Goal: Task Accomplishment & Management: Manage account settings

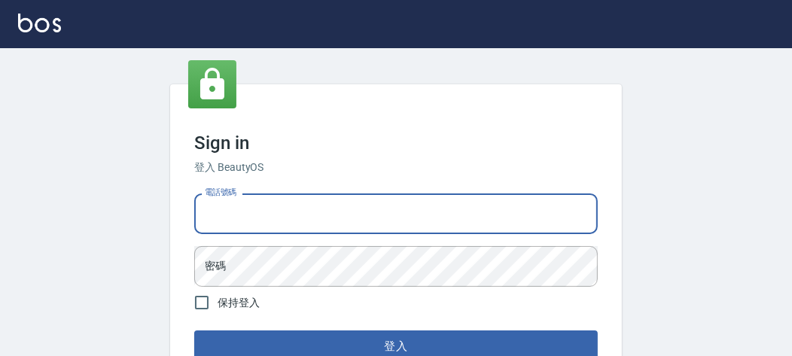
click at [260, 210] on input "電話號碼" at bounding box center [395, 213] width 403 height 41
type input "0903020488"
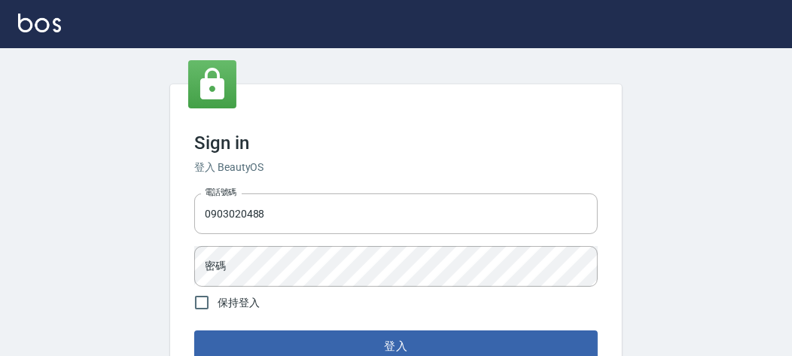
click at [308, 270] on form "電話號碼 0903020488 電話號碼 密碼 密碼 保持登入 登入" at bounding box center [395, 274] width 403 height 175
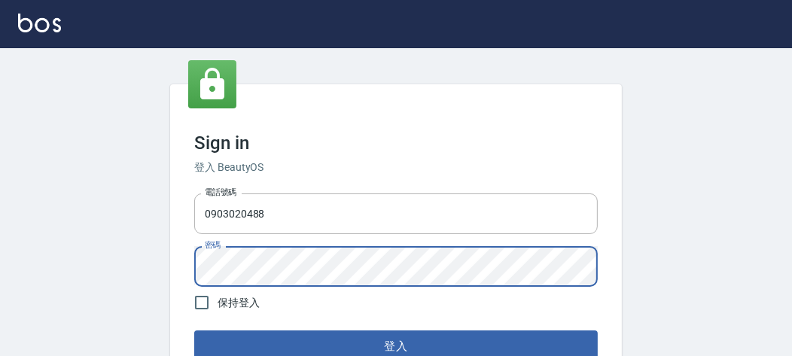
click at [194, 330] on button "登入" at bounding box center [395, 346] width 403 height 32
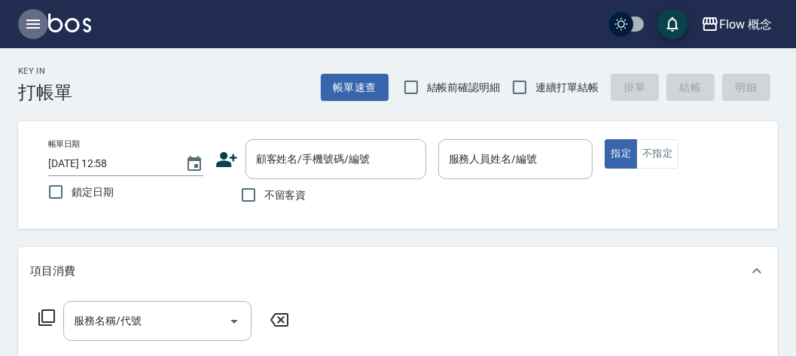
click at [32, 16] on icon "button" at bounding box center [33, 24] width 18 height 18
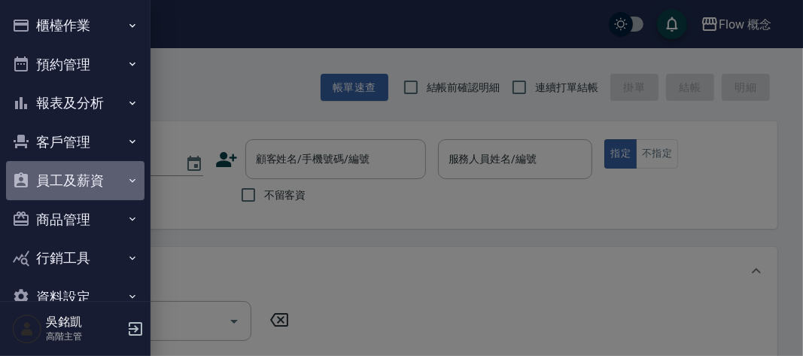
click at [99, 187] on button "員工及薪資" at bounding box center [75, 180] width 138 height 39
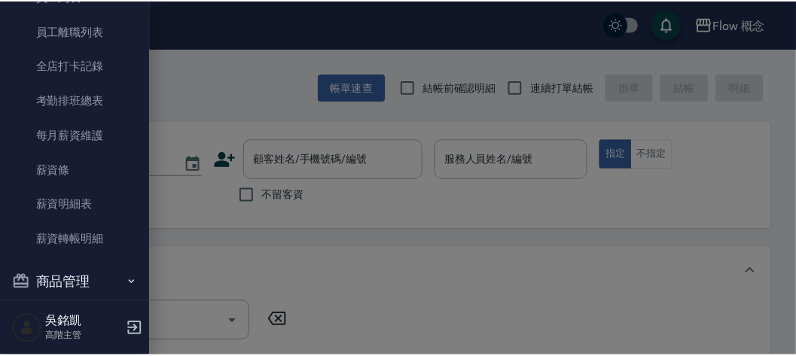
scroll to position [231, 0]
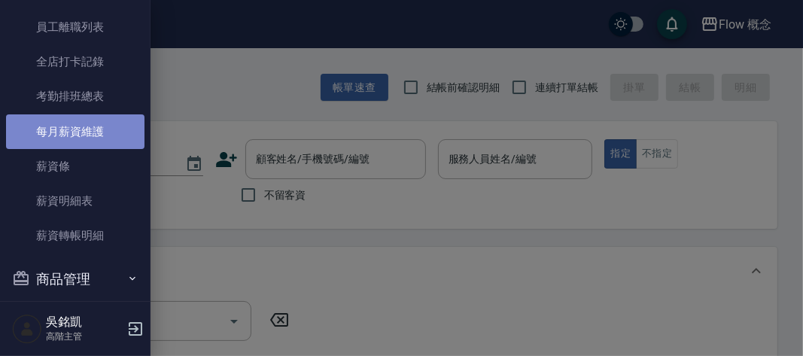
click at [90, 129] on link "每月薪資維護" at bounding box center [75, 131] width 138 height 35
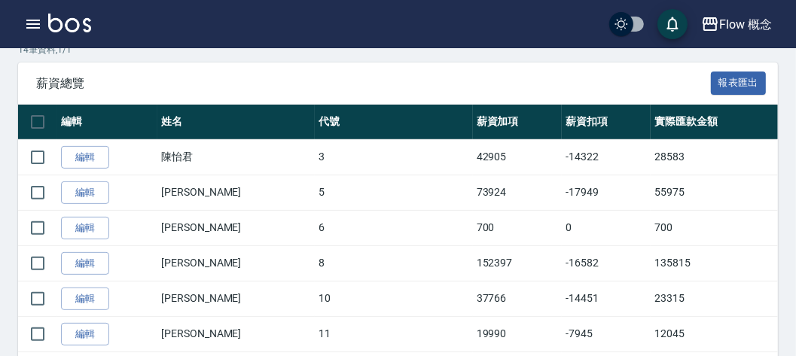
scroll to position [260, 0]
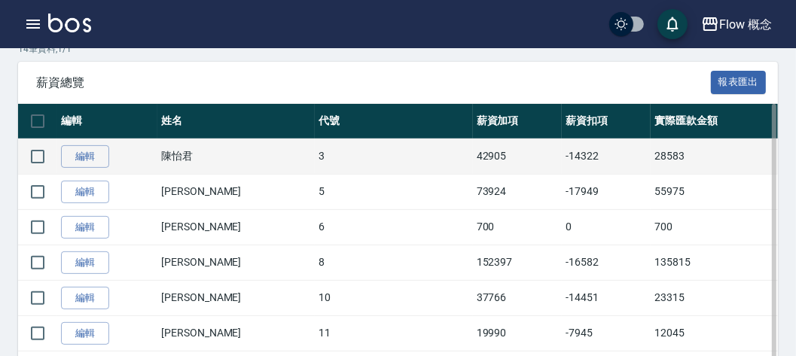
click at [86, 143] on td "編輯" at bounding box center [107, 155] width 100 height 35
click at [78, 157] on link "編輯" at bounding box center [85, 156] width 48 height 23
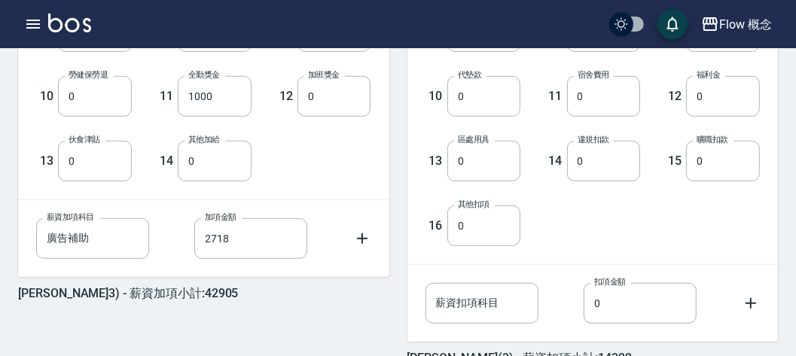
scroll to position [683, 0]
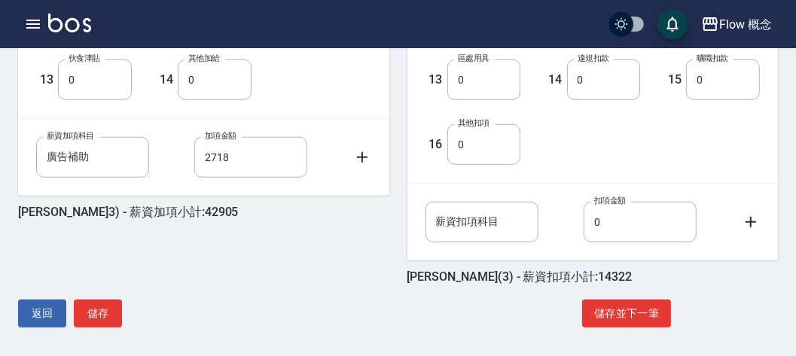
click at [357, 156] on icon at bounding box center [362, 157] width 11 height 11
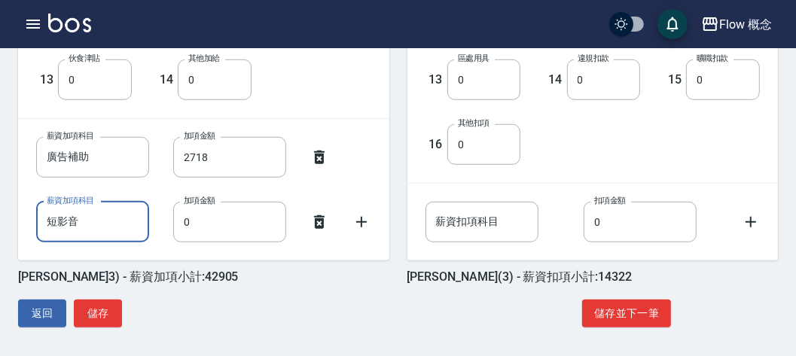
type input "短影音"
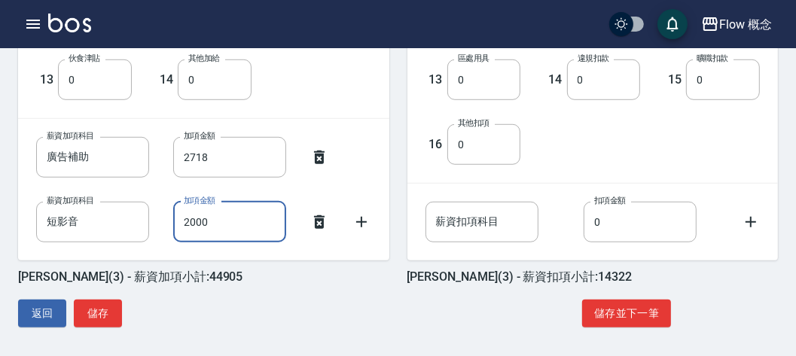
type input "2000"
click at [154, 196] on div "薪資加項科目 短影音 薪資加項科目 加項金額 2000 加項金額" at bounding box center [191, 210] width 359 height 65
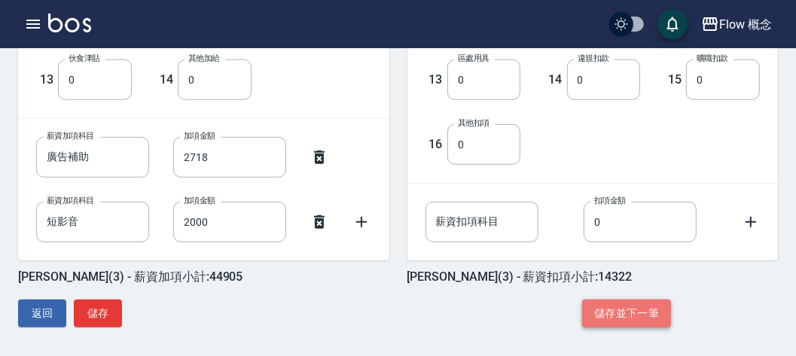
click at [613, 303] on button "儲存並下一筆" at bounding box center [626, 314] width 89 height 28
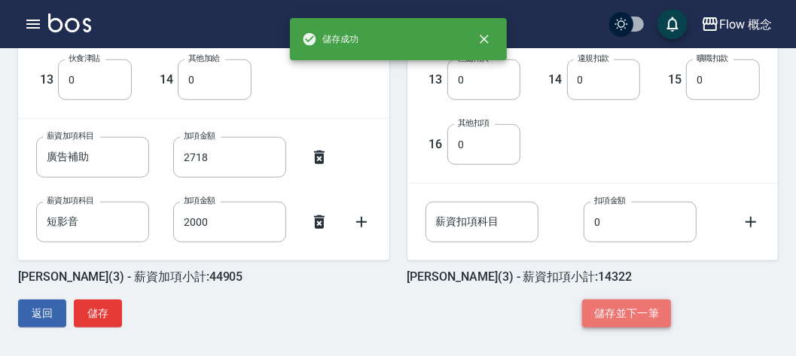
click at [613, 303] on button "儲存並下一筆" at bounding box center [626, 314] width 89 height 28
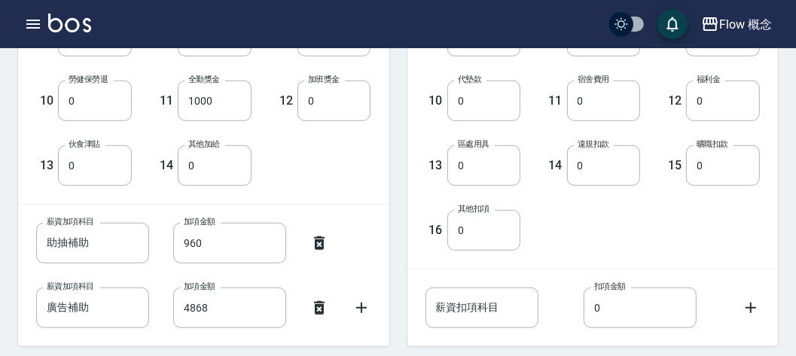
scroll to position [598, 0]
click at [485, 309] on input "薪資扣項科目" at bounding box center [481, 307] width 113 height 41
type input "短影音"
type input "1000"
click at [577, 263] on div "薪資扣項科目 短影音 薪資扣項科目 扣項金額 1000 扣項金額" at bounding box center [580, 295] width 359 height 65
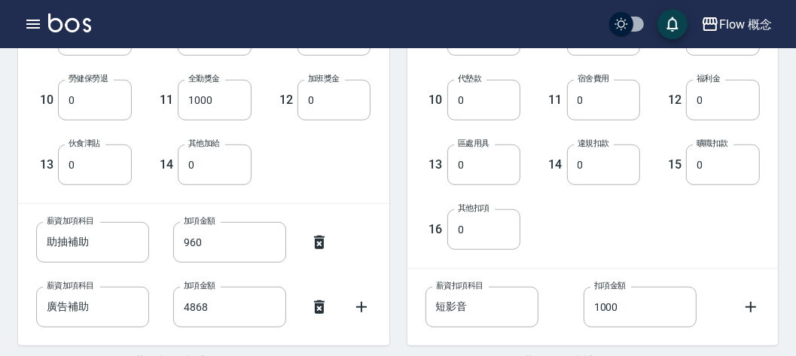
scroll to position [686, 0]
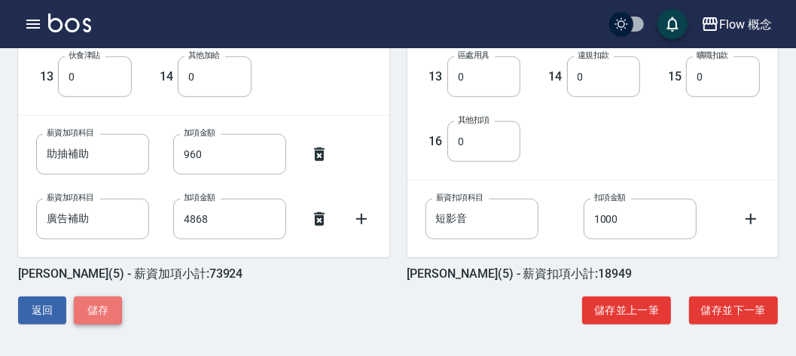
click at [107, 302] on button "儲存" at bounding box center [98, 311] width 48 height 28
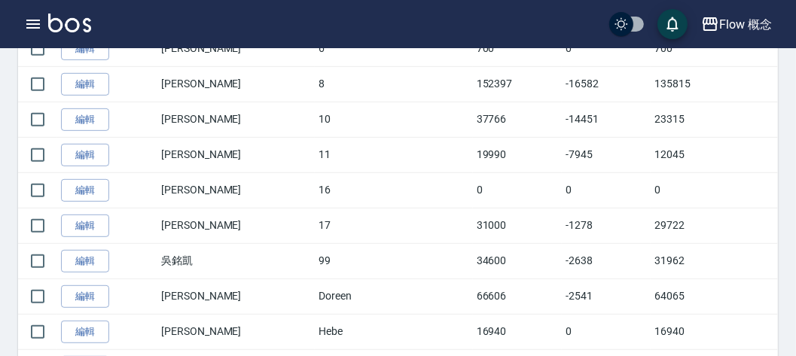
scroll to position [438, 0]
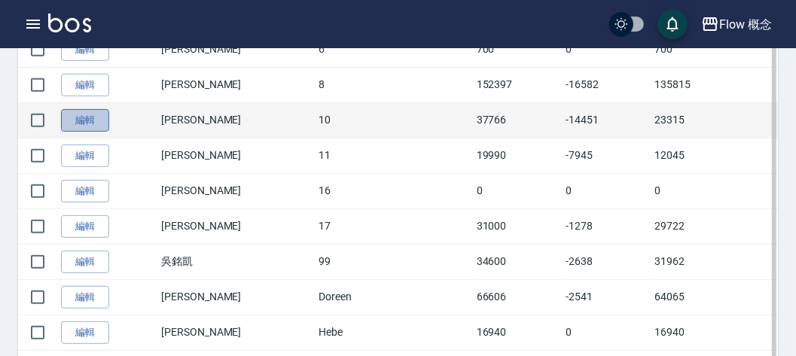
click at [84, 123] on link "編輯" at bounding box center [85, 120] width 48 height 23
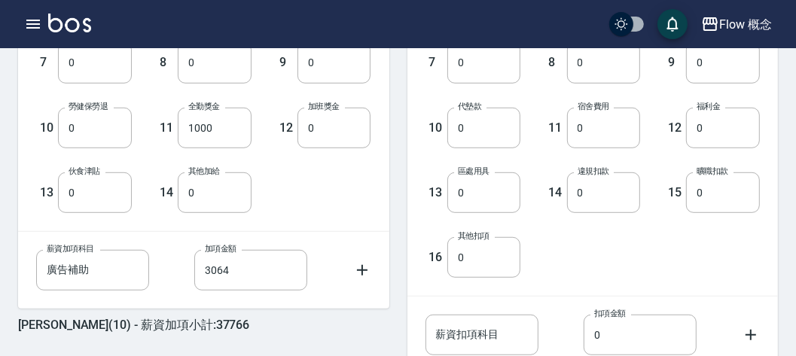
scroll to position [686, 0]
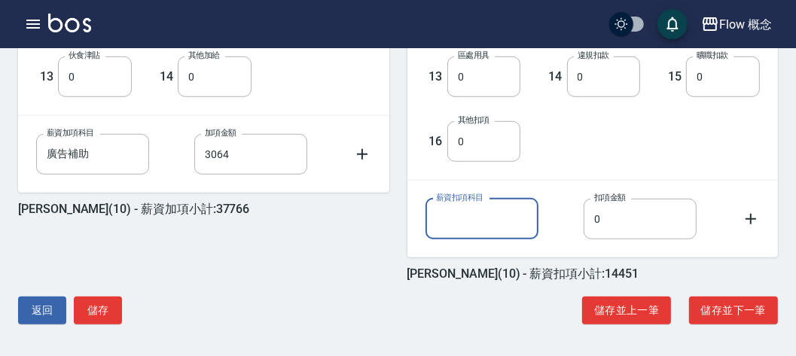
click at [463, 218] on input "薪資扣項科目" at bounding box center [481, 219] width 113 height 41
type input "短影音"
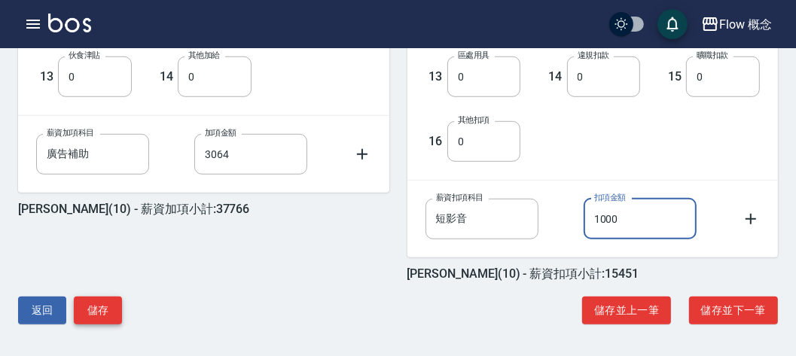
type input "1000"
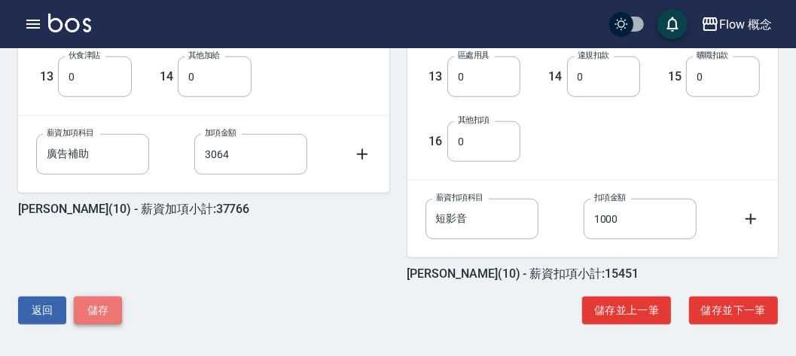
click at [105, 310] on button "儲存" at bounding box center [98, 311] width 48 height 28
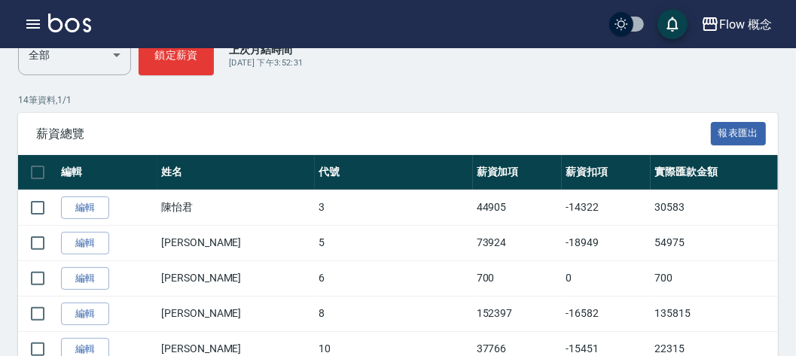
scroll to position [211, 0]
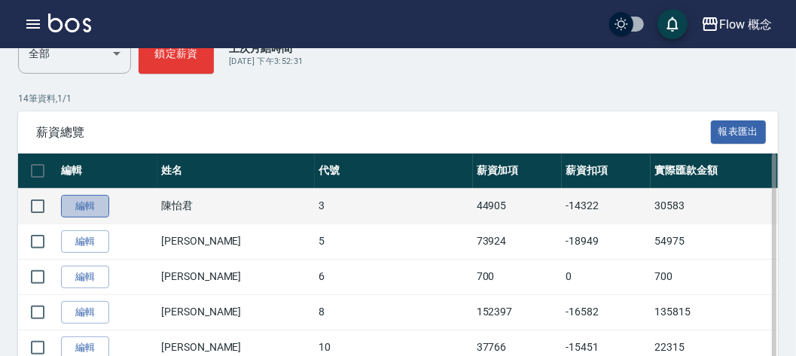
click at [93, 204] on link "編輯" at bounding box center [85, 206] width 48 height 23
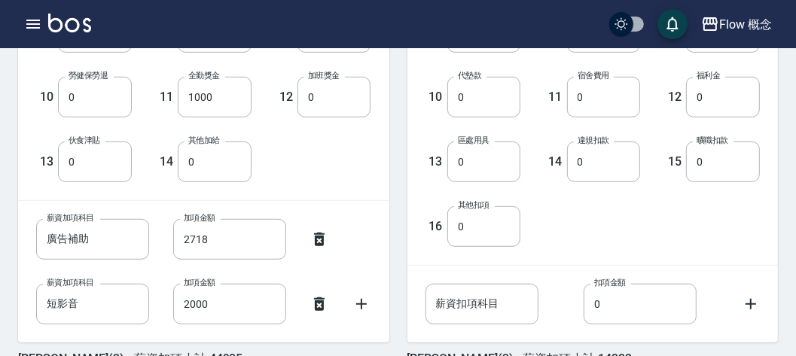
scroll to position [686, 0]
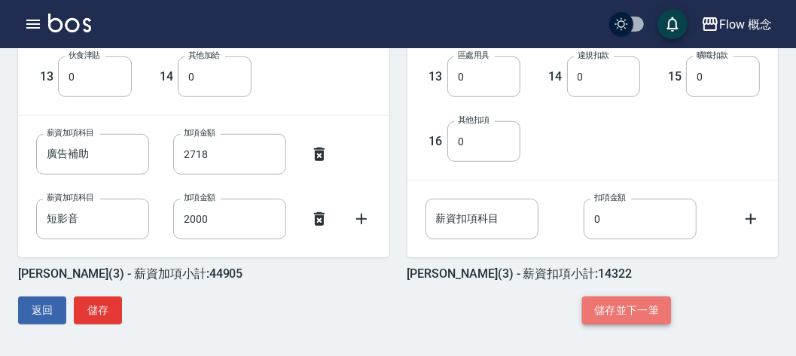
click at [596, 309] on button "儲存並下一筆" at bounding box center [626, 311] width 89 height 28
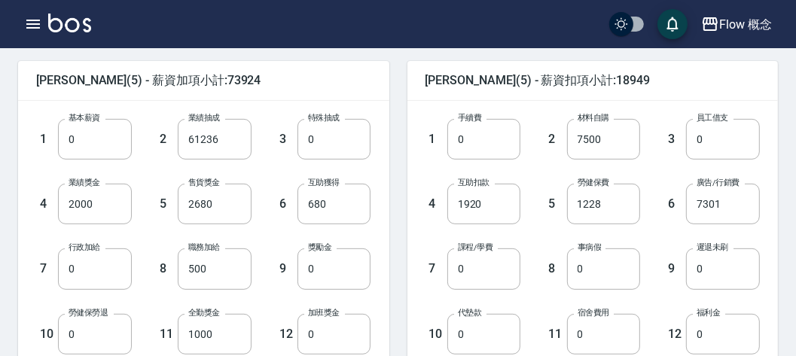
scroll to position [686, 0]
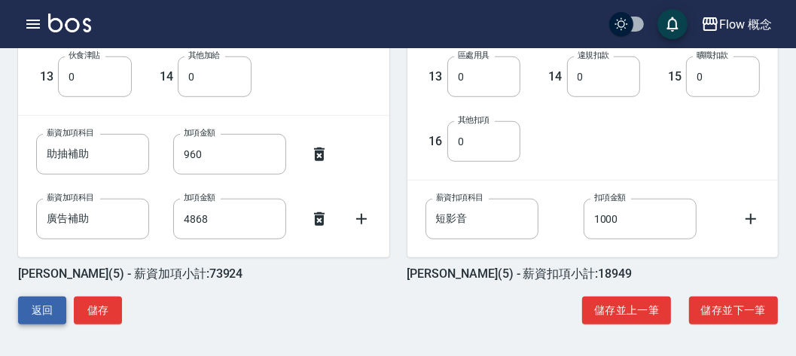
click at [38, 306] on button "返回" at bounding box center [42, 311] width 48 height 28
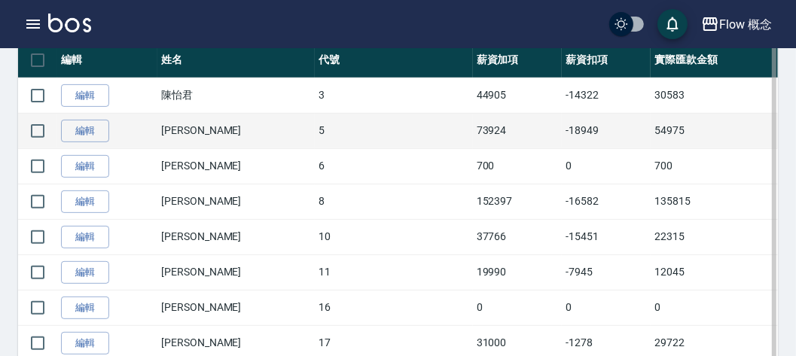
scroll to position [322, 0]
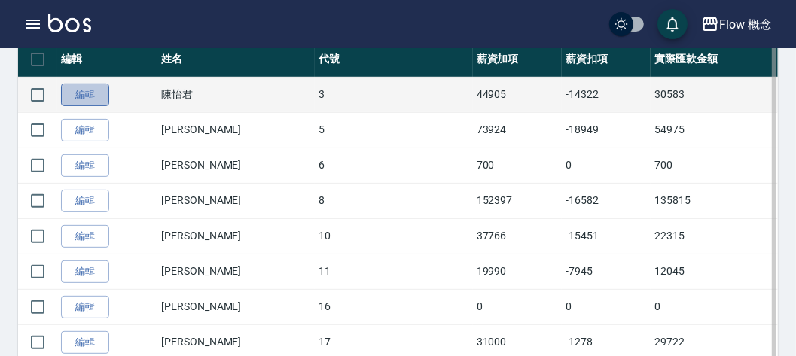
click at [85, 96] on link "編輯" at bounding box center [85, 95] width 48 height 23
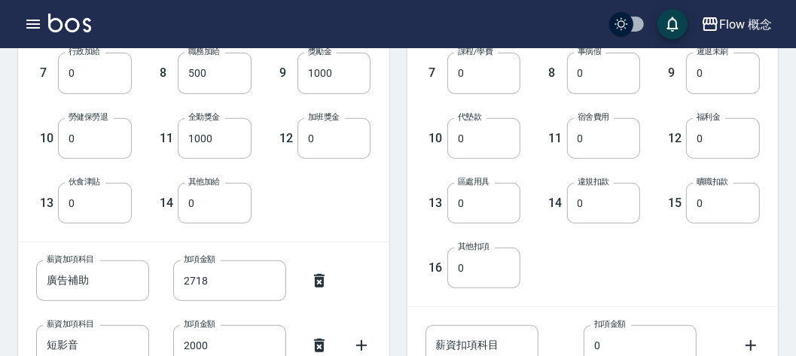
scroll to position [686, 0]
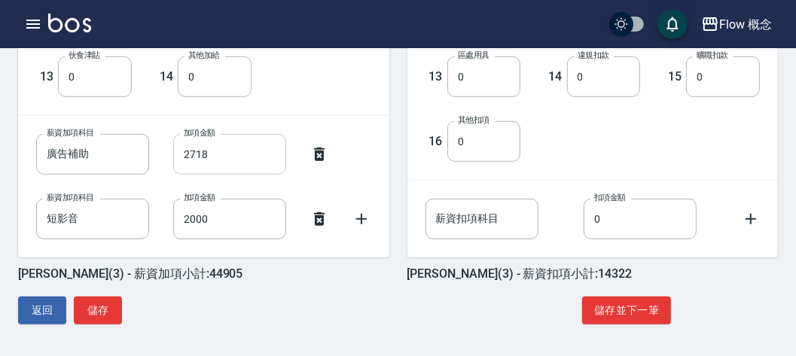
click at [255, 155] on input "2718" at bounding box center [229, 154] width 113 height 41
click at [362, 218] on icon at bounding box center [361, 219] width 11 height 11
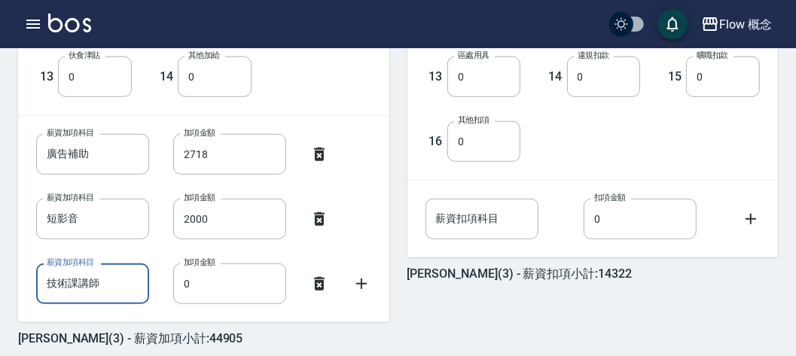
type input "技術課講師"
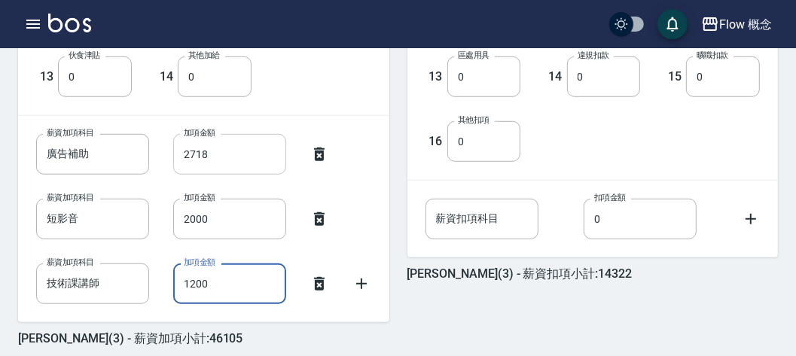
type input "1200"
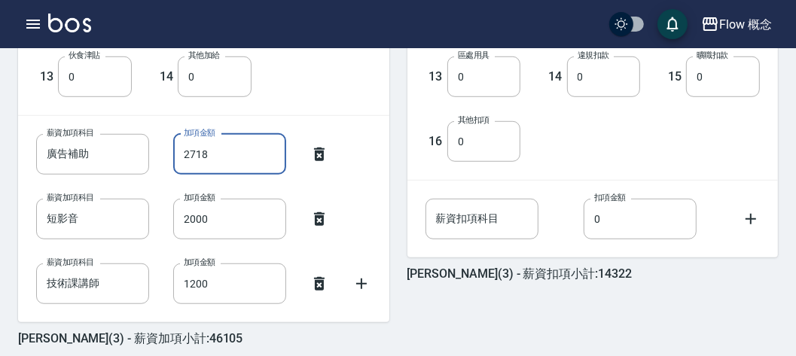
click at [231, 145] on input "2718" at bounding box center [229, 154] width 113 height 41
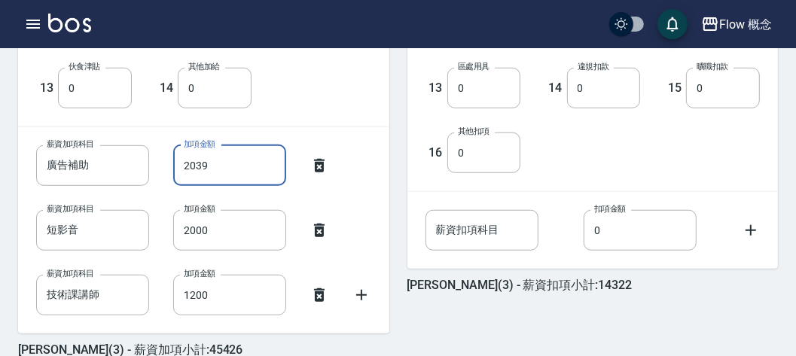
scroll to position [750, 0]
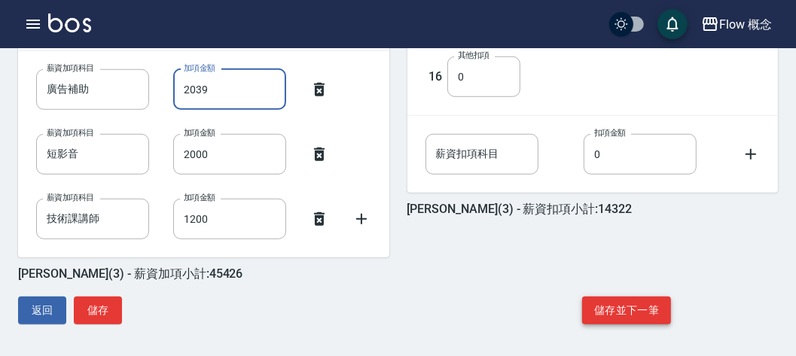
type input "2039"
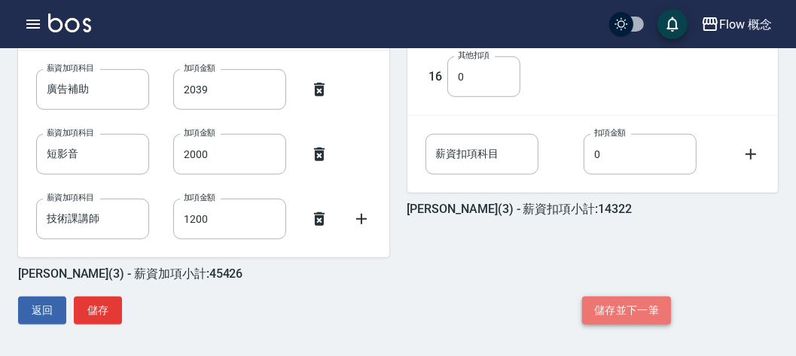
click at [603, 298] on button "儲存並下一筆" at bounding box center [626, 311] width 89 height 28
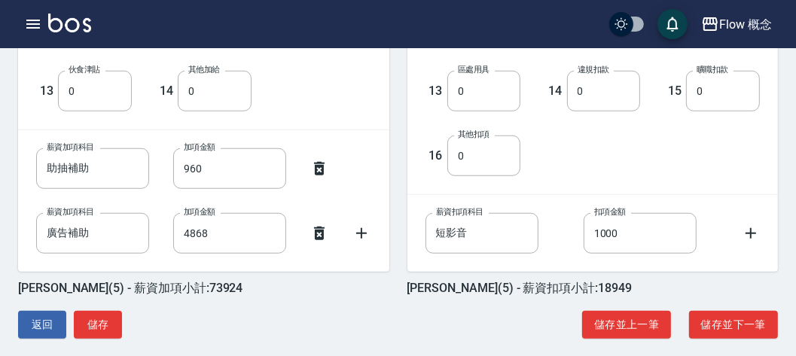
scroll to position [686, 0]
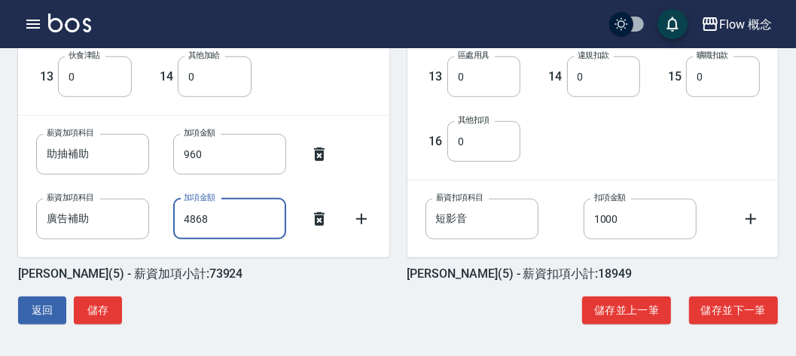
click at [205, 228] on input "4868" at bounding box center [229, 219] width 113 height 41
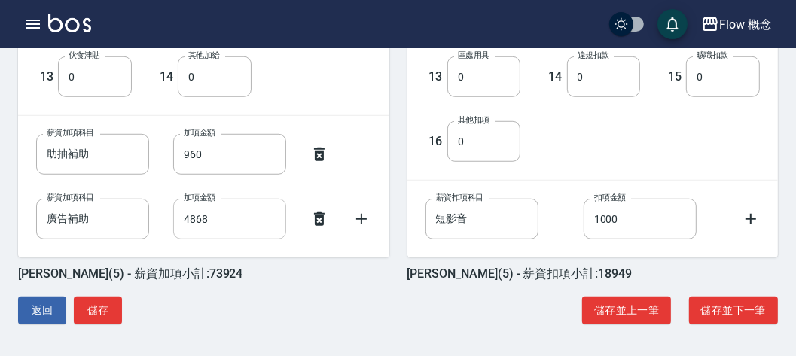
click at [215, 221] on input "4868" at bounding box center [229, 219] width 113 height 41
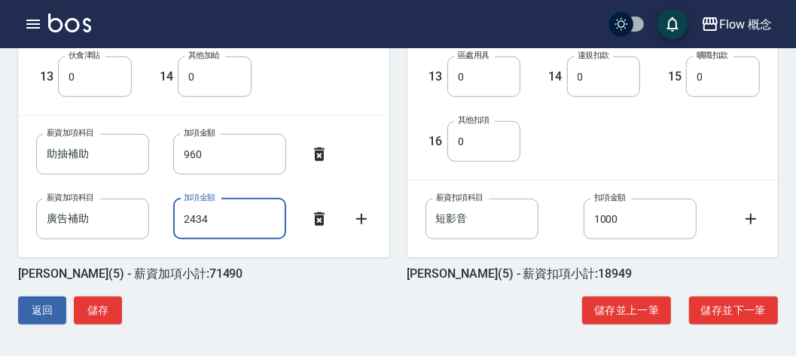
type input "2434"
click at [300, 269] on div "高妤瑄 (5) - 薪資加項小計:71490" at bounding box center [203, 273] width 371 height 15
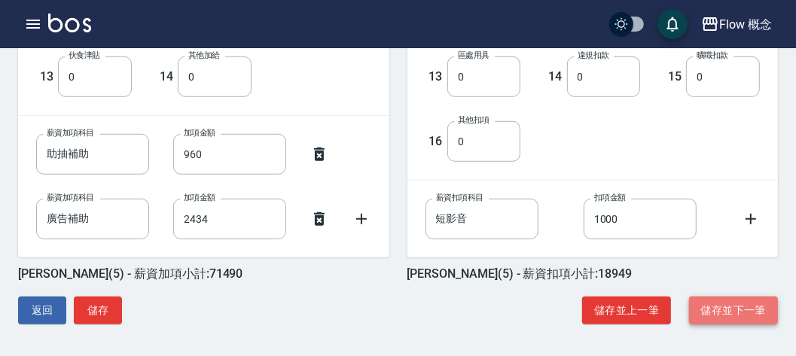
click at [718, 312] on button "儲存並下一筆" at bounding box center [733, 311] width 89 height 28
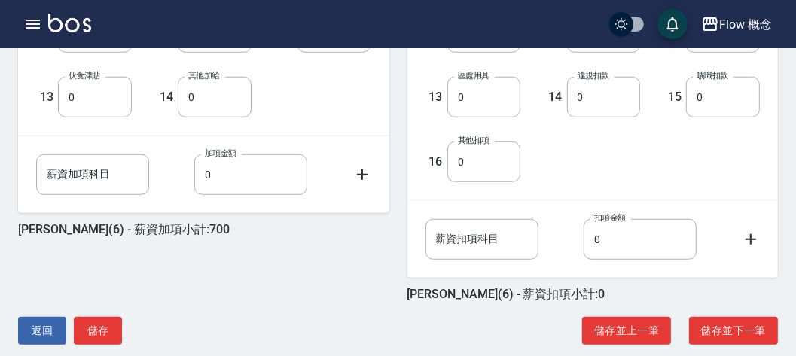
scroll to position [686, 0]
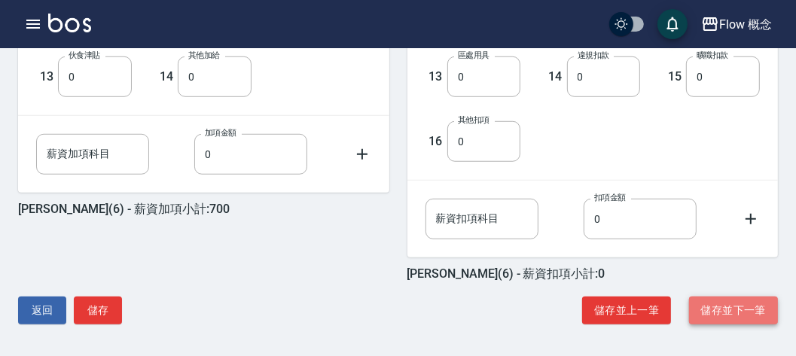
click at [723, 303] on button "儲存並下一筆" at bounding box center [733, 311] width 89 height 28
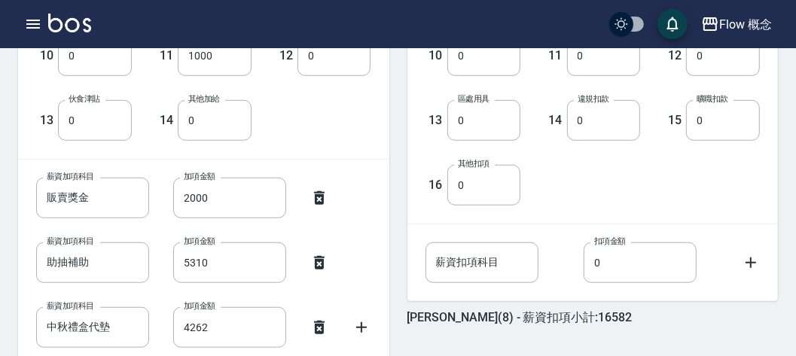
scroll to position [750, 0]
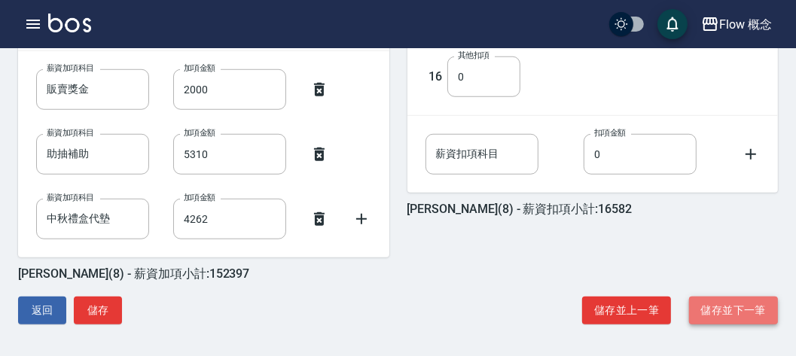
click at [705, 312] on button "儲存並下一筆" at bounding box center [733, 311] width 89 height 28
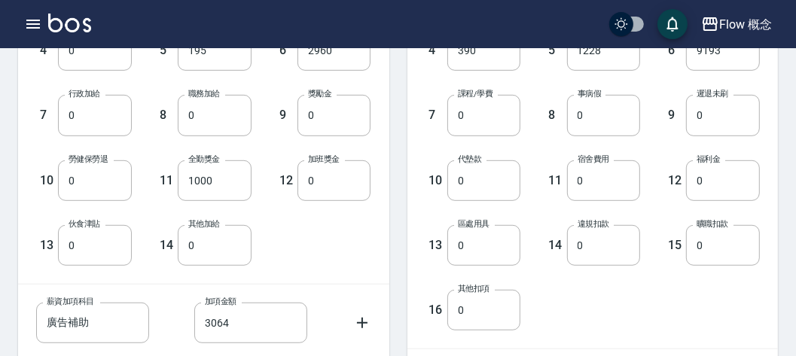
scroll to position [686, 0]
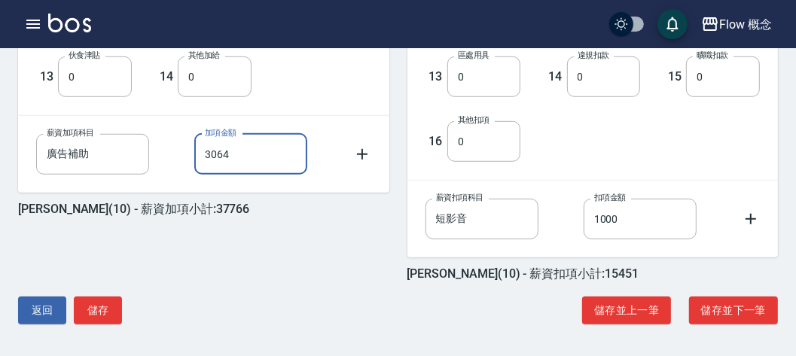
click at [298, 149] on input "3064" at bounding box center [250, 154] width 113 height 41
type input "2298"
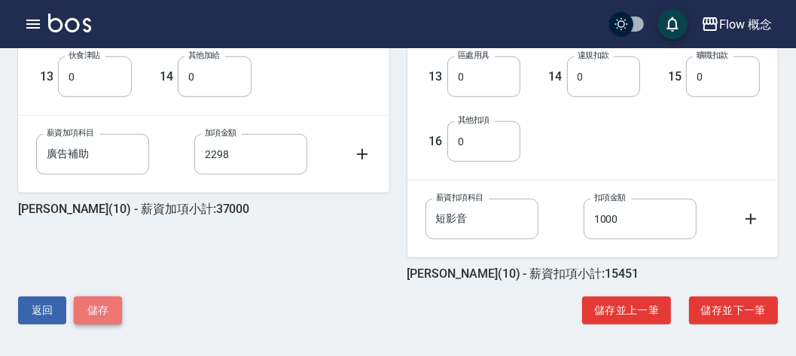
click at [96, 305] on button "儲存" at bounding box center [98, 311] width 48 height 28
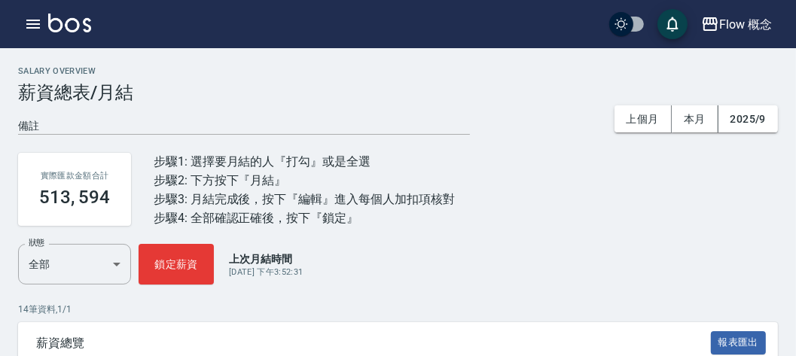
click at [446, 80] on div "Salary Overview 薪資總表/月結" at bounding box center [397, 84] width 759 height 37
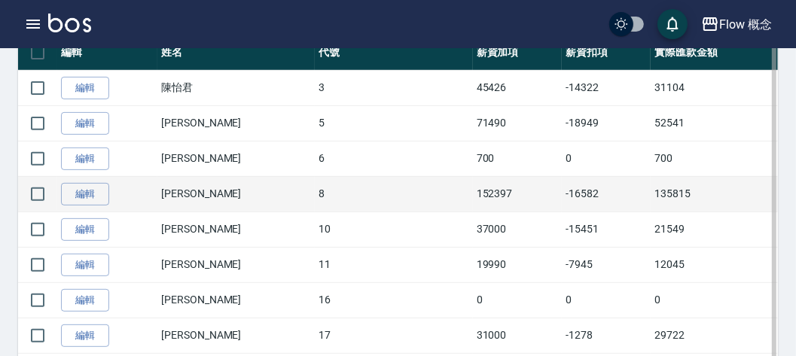
scroll to position [468, 0]
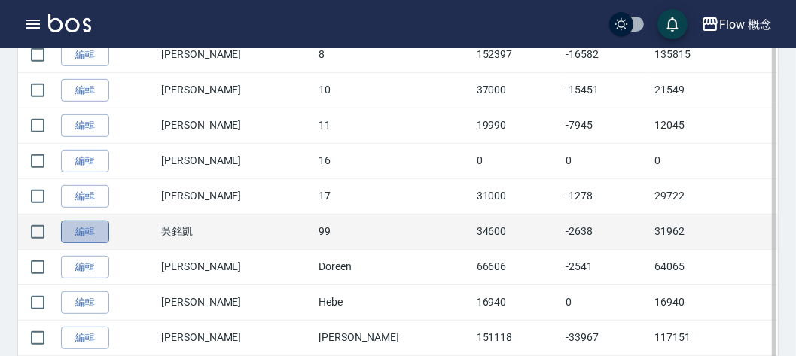
click at [99, 230] on link "編輯" at bounding box center [85, 232] width 48 height 23
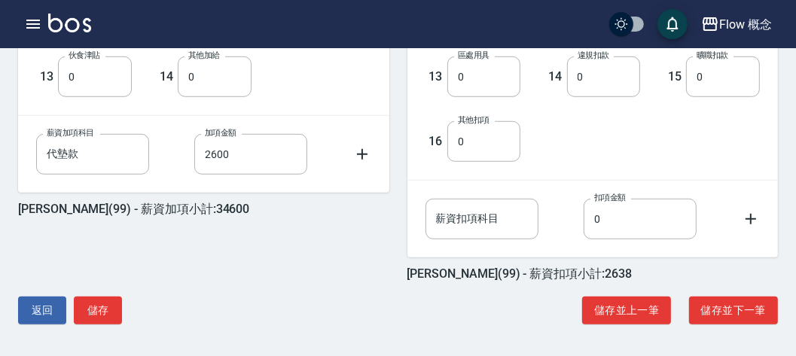
scroll to position [635, 0]
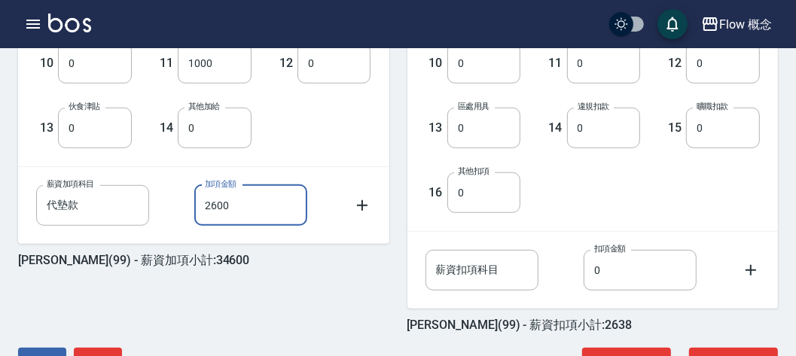
click at [273, 196] on input "2600" at bounding box center [250, 205] width 113 height 41
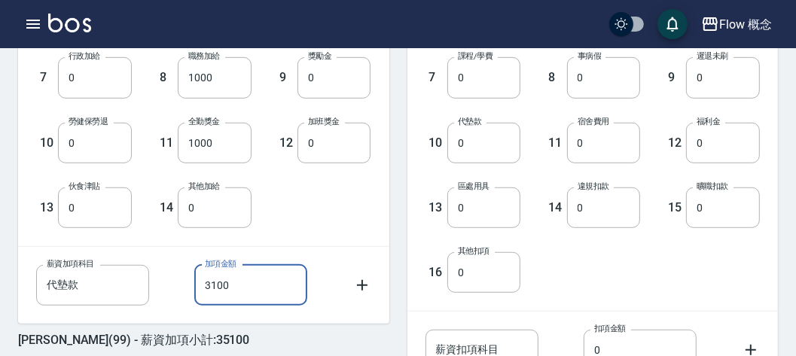
scroll to position [686, 0]
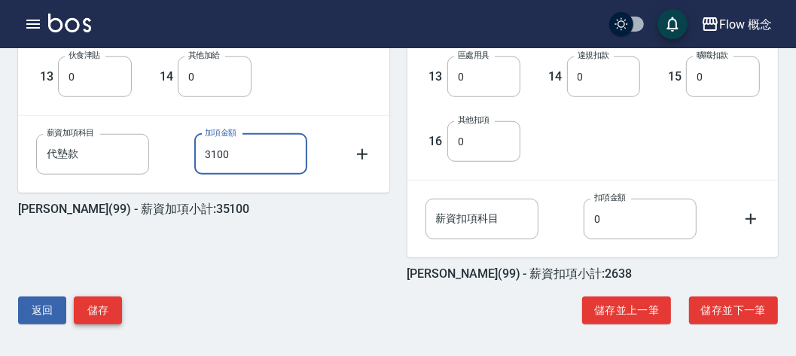
type input "3100"
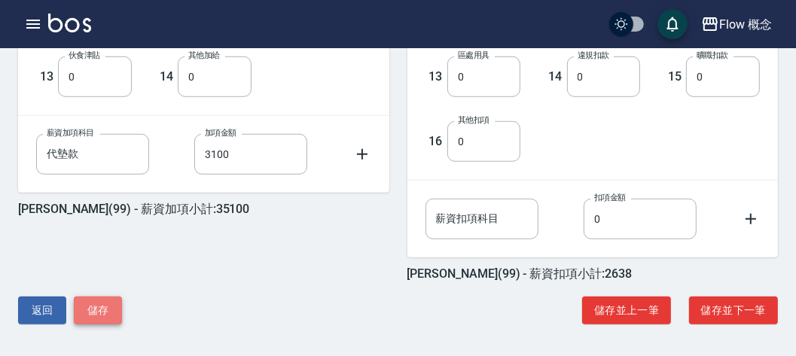
click at [117, 298] on button "儲存" at bounding box center [98, 311] width 48 height 28
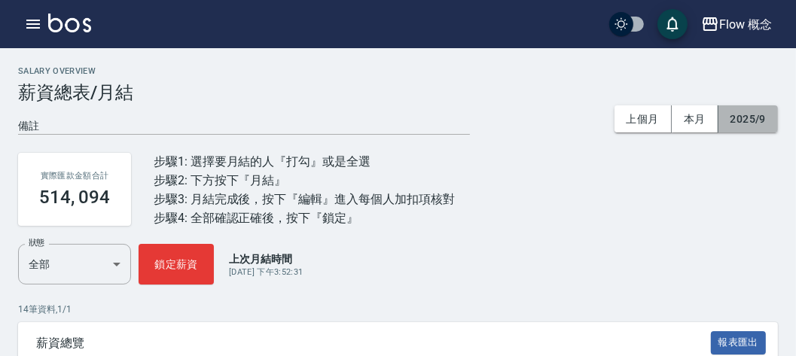
click at [775, 119] on button "2025/9" at bounding box center [747, 119] width 59 height 28
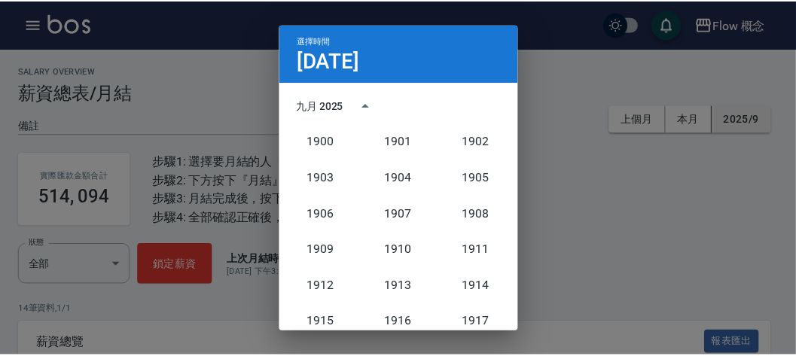
scroll to position [1394, 0]
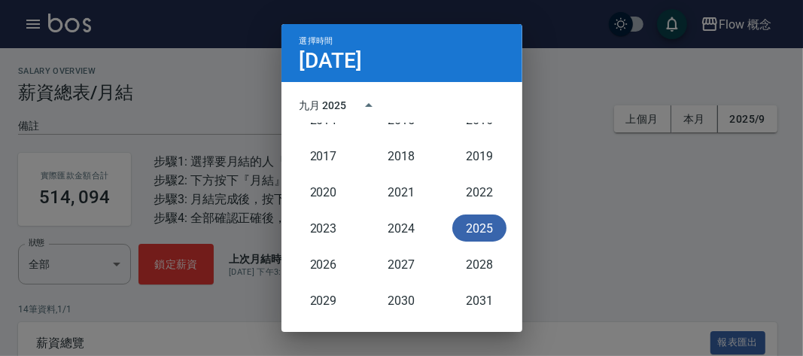
click at [464, 231] on button "2025" at bounding box center [479, 228] width 54 height 27
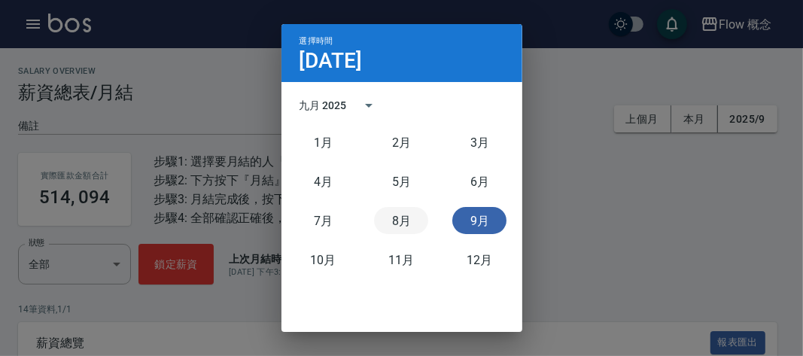
click at [406, 221] on button "8月" at bounding box center [401, 220] width 54 height 27
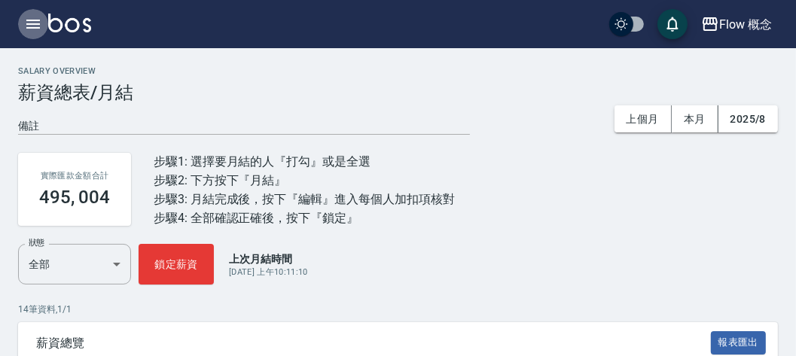
click at [35, 23] on icon "button" at bounding box center [33, 24] width 18 height 18
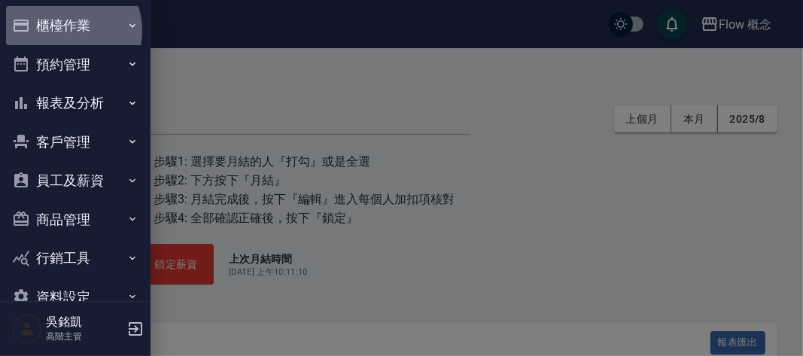
click at [64, 31] on button "櫃檯作業" at bounding box center [75, 25] width 138 height 39
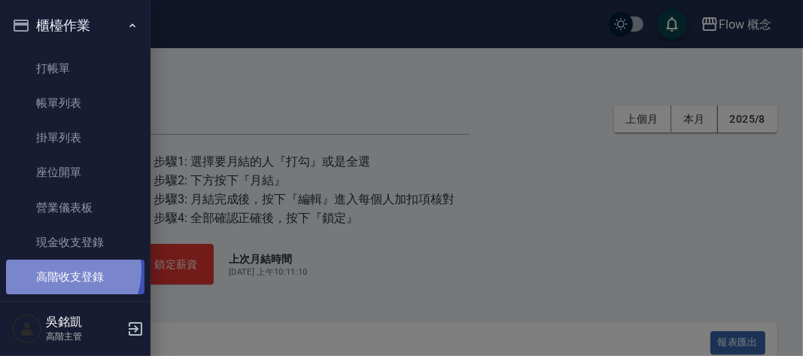
click at [61, 270] on link "高階收支登錄" at bounding box center [75, 277] width 138 height 35
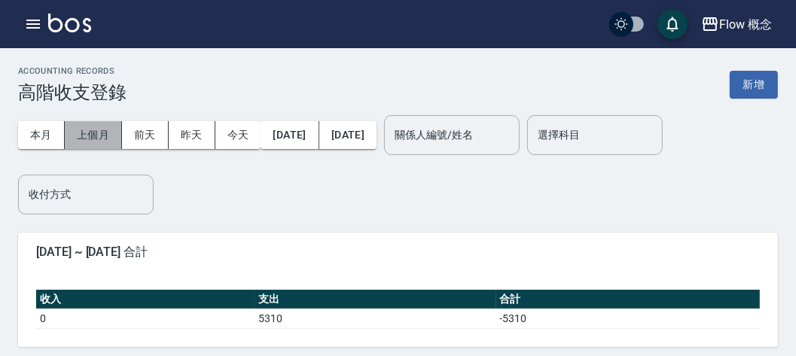
click at [110, 129] on button "上個月" at bounding box center [93, 135] width 57 height 28
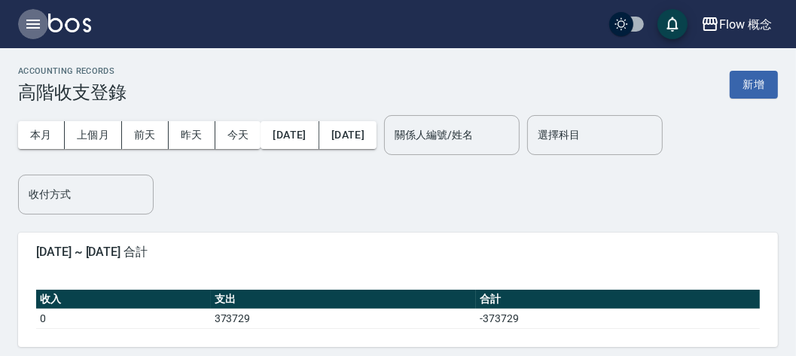
click at [32, 30] on icon "button" at bounding box center [33, 24] width 18 height 18
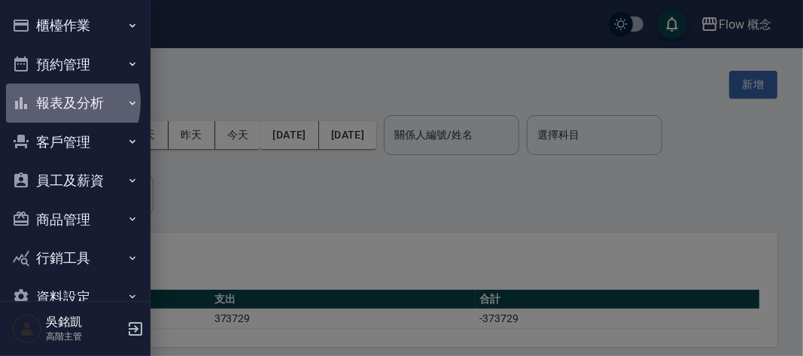
click at [62, 102] on button "報表及分析" at bounding box center [75, 103] width 138 height 39
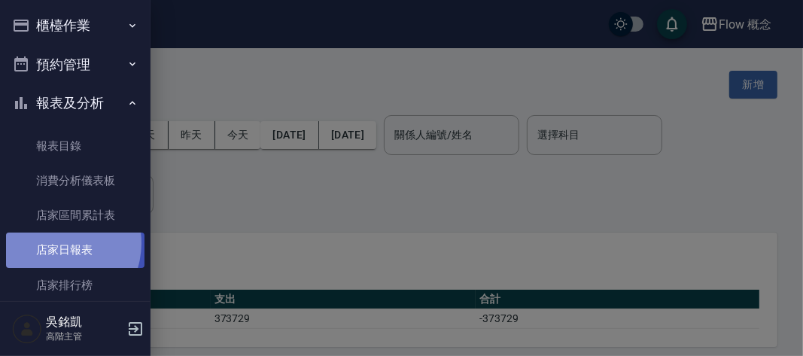
click at [55, 243] on link "店家日報表" at bounding box center [75, 250] width 138 height 35
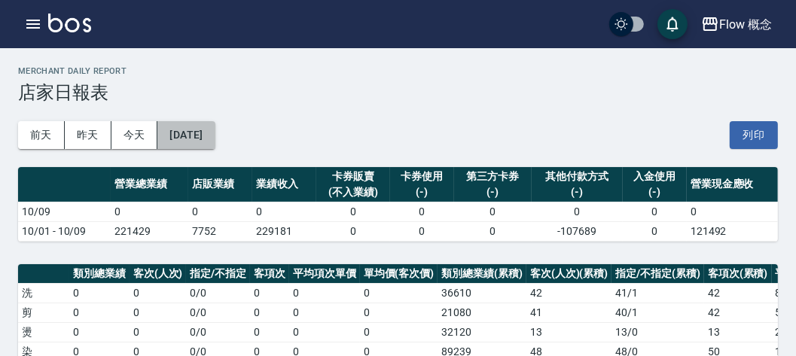
click at [180, 127] on button "[DATE]" at bounding box center [185, 135] width 57 height 28
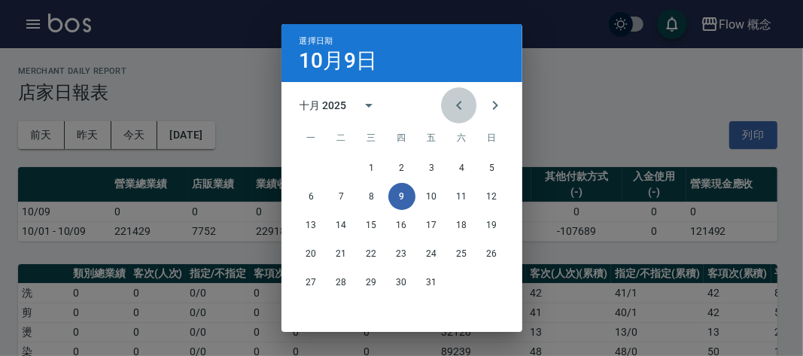
click at [453, 107] on icon "Previous month" at bounding box center [459, 105] width 18 height 18
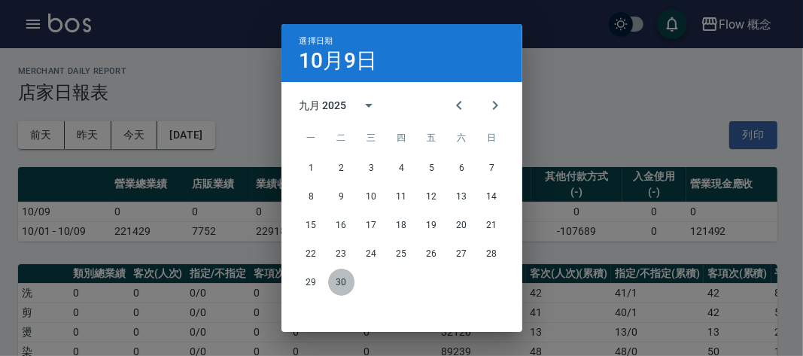
click at [339, 285] on button "30" at bounding box center [341, 282] width 27 height 27
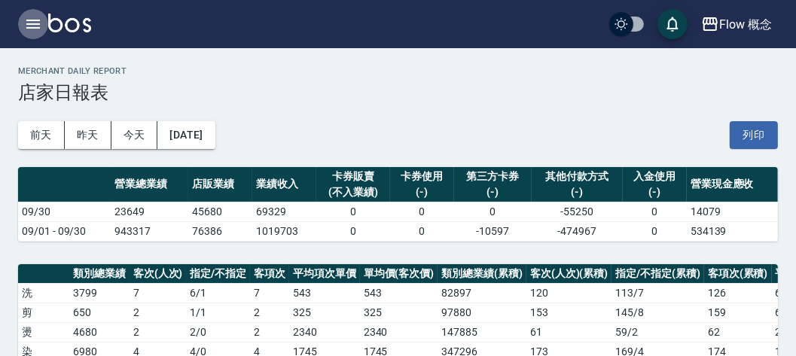
click at [31, 26] on icon "button" at bounding box center [33, 24] width 18 height 18
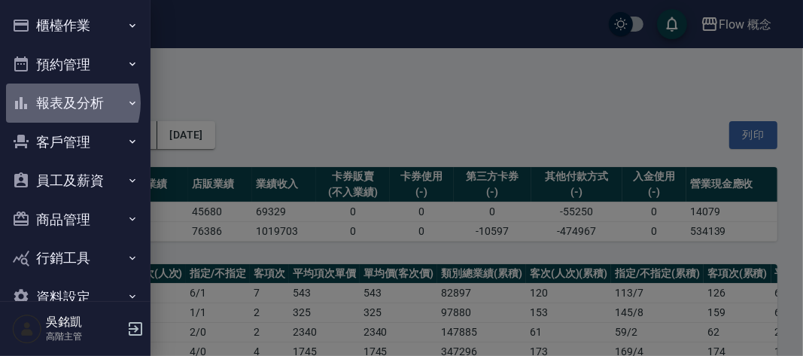
click at [67, 103] on button "報表及分析" at bounding box center [75, 103] width 138 height 39
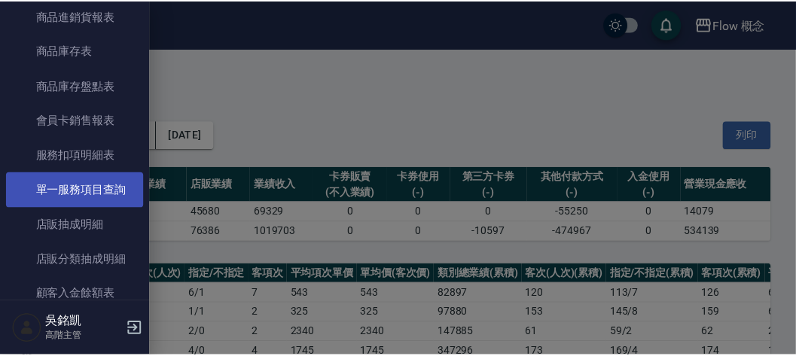
scroll to position [896, 0]
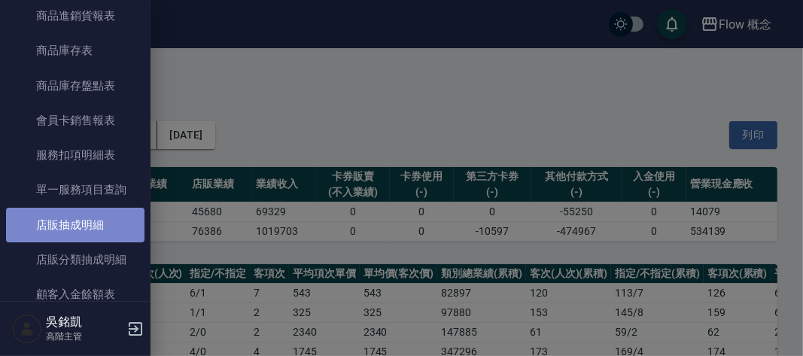
click at [83, 224] on link "店販抽成明細" at bounding box center [75, 225] width 138 height 35
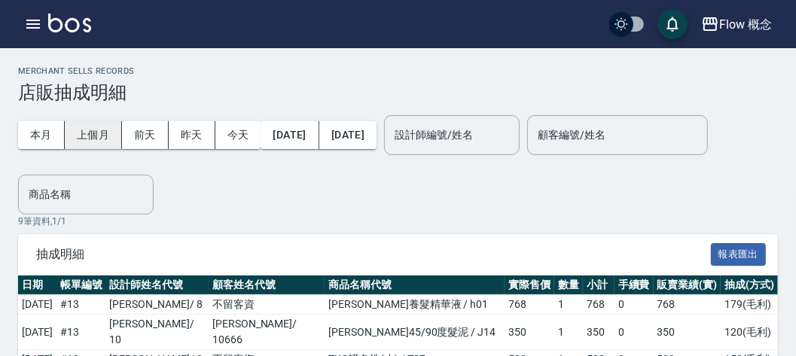
click at [99, 138] on button "上個月" at bounding box center [93, 135] width 57 height 28
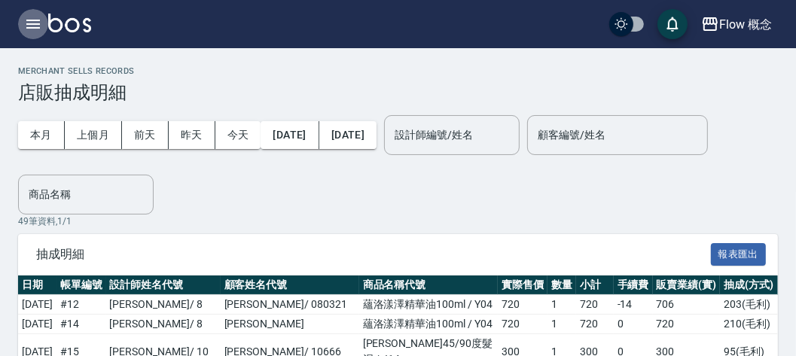
click at [38, 15] on icon "button" at bounding box center [33, 24] width 18 height 18
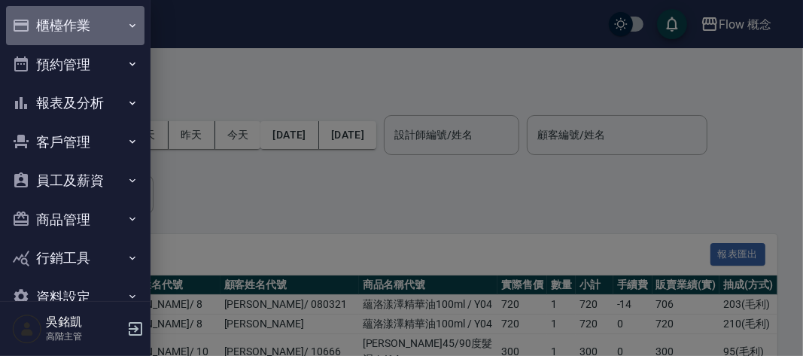
click at [78, 34] on button "櫃檯作業" at bounding box center [75, 25] width 138 height 39
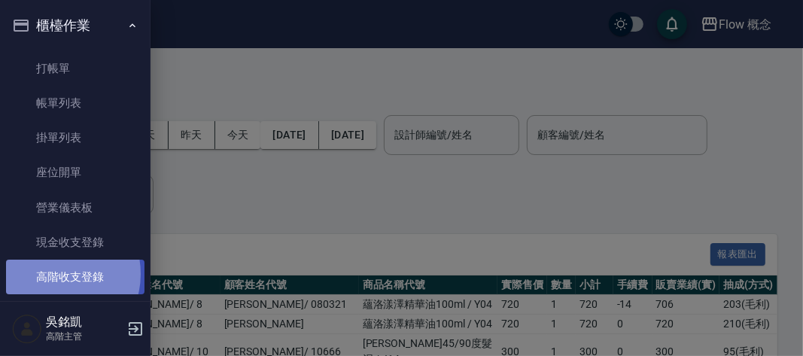
click at [56, 274] on link "高階收支登錄" at bounding box center [75, 277] width 138 height 35
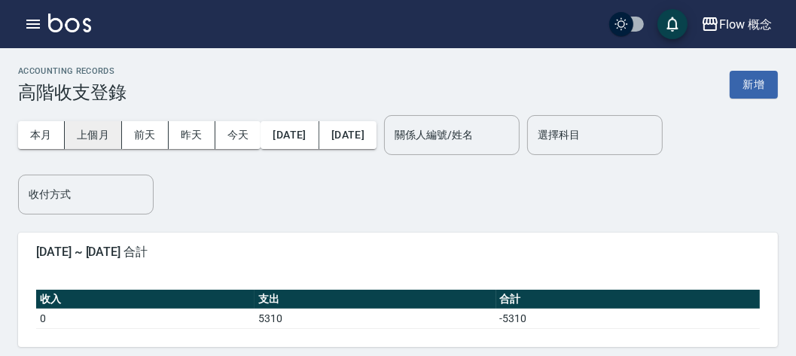
click at [85, 131] on button "上個月" at bounding box center [93, 135] width 57 height 28
